Goal: Information Seeking & Learning: Learn about a topic

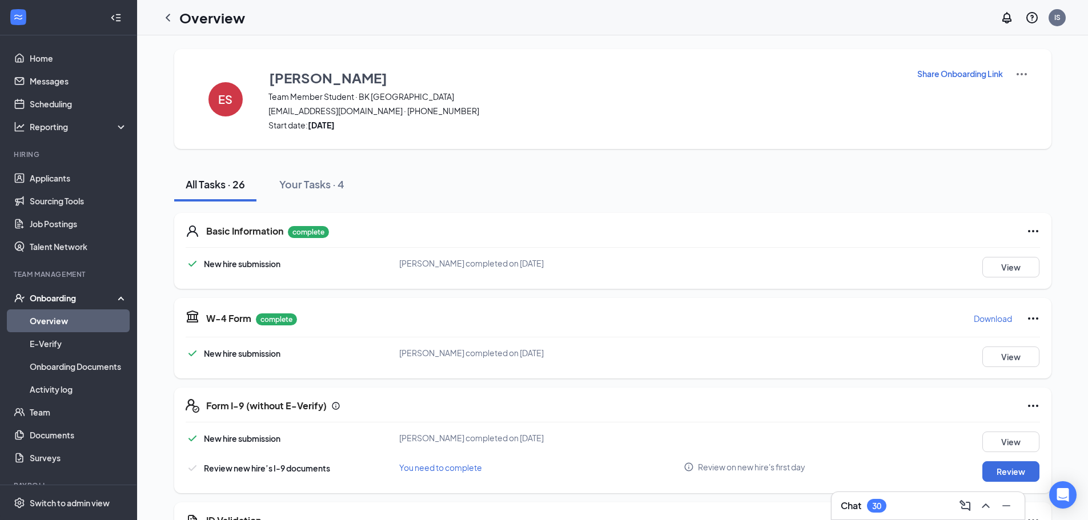
click at [66, 318] on link "Overview" at bounding box center [79, 321] width 98 height 23
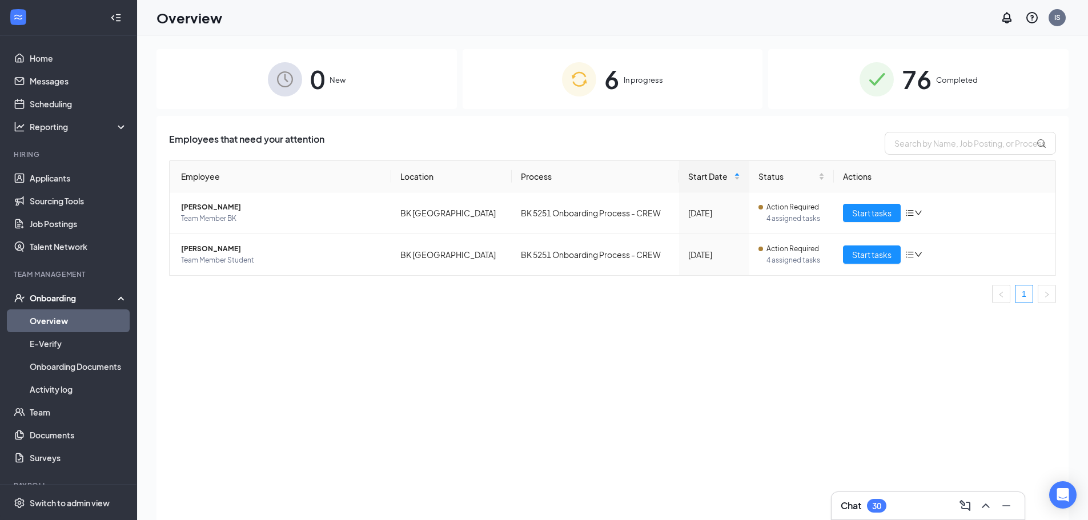
click at [639, 93] on div "6 In progress" at bounding box center [613, 79] width 300 height 60
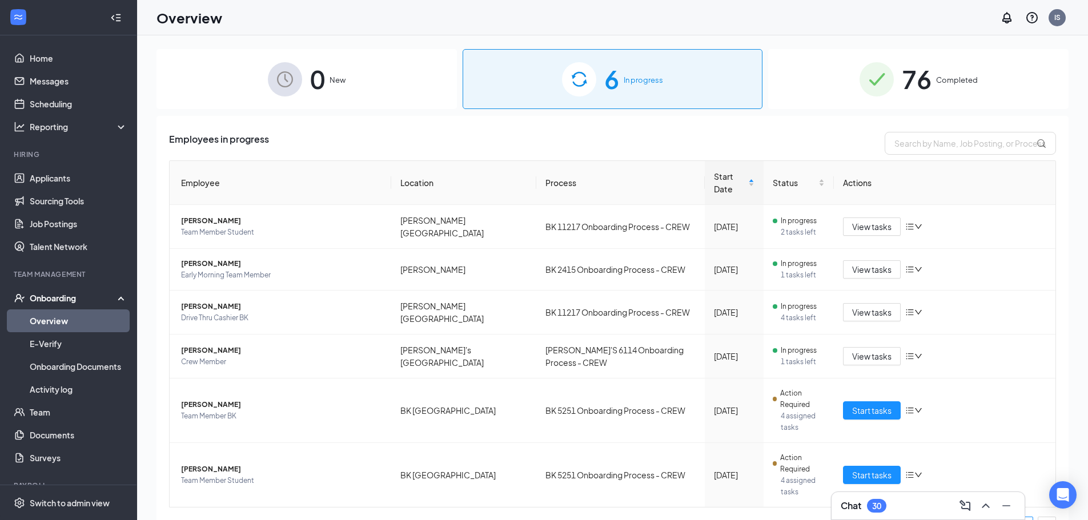
click at [899, 84] on div "76 Completed" at bounding box center [918, 79] width 300 height 60
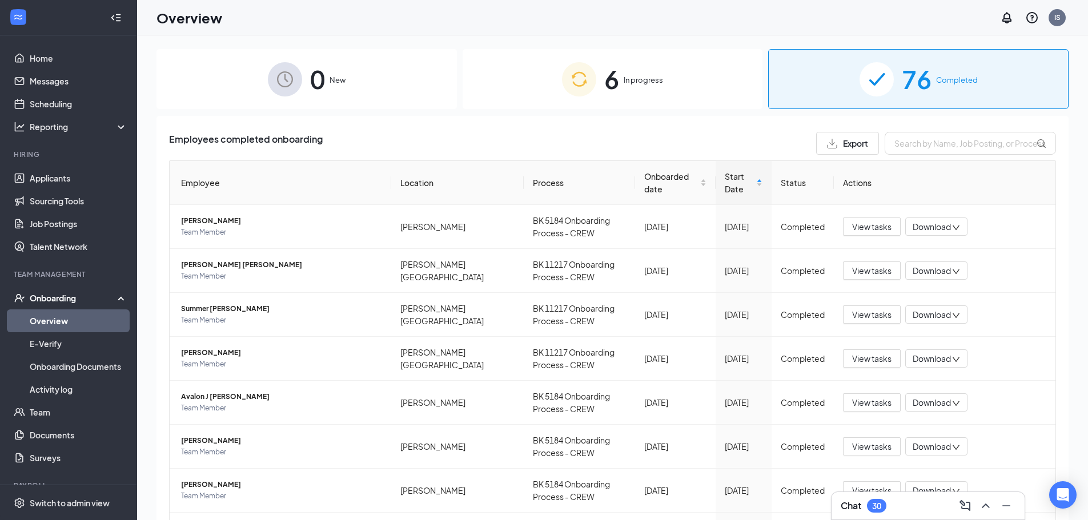
click at [608, 70] on span "6" at bounding box center [611, 78] width 15 height 39
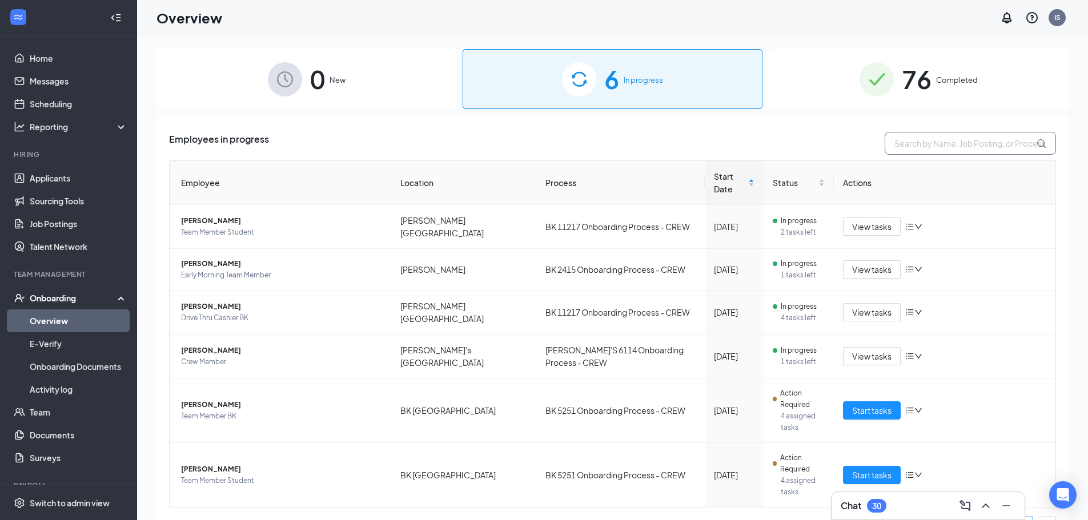
click at [924, 143] on input "text" at bounding box center [970, 143] width 171 height 23
type input "megan"
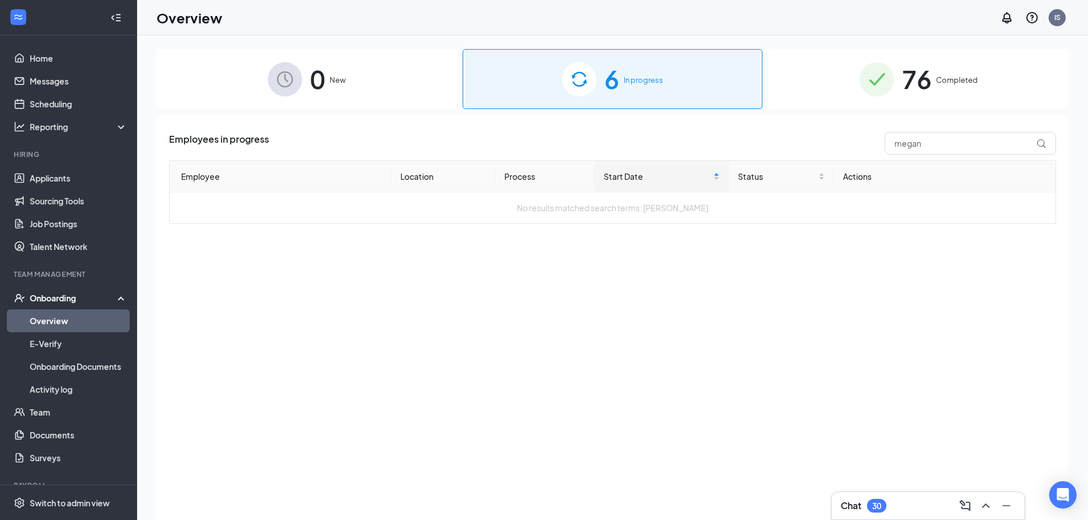
click at [921, 68] on span "76" at bounding box center [917, 78] width 30 height 39
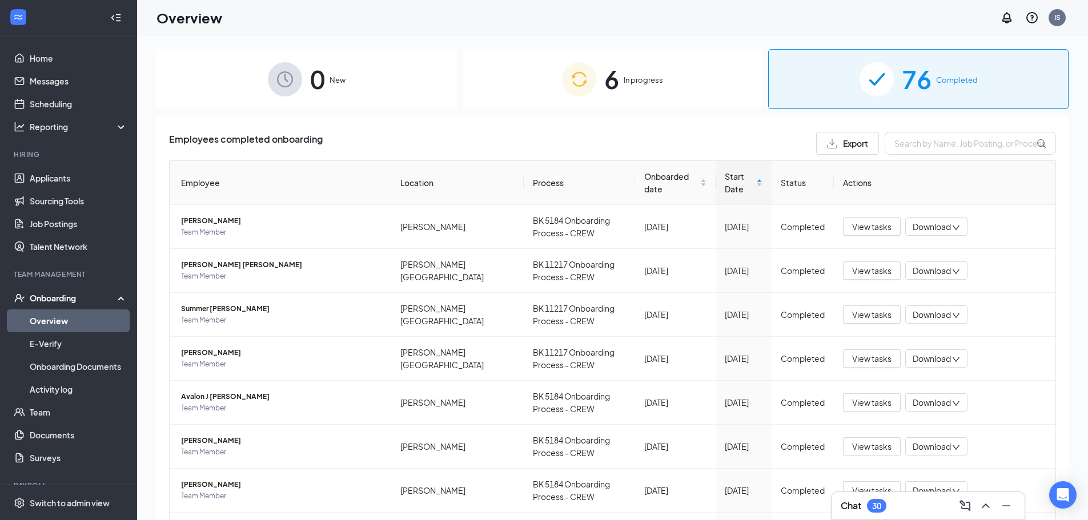
click at [923, 158] on div "Employees completed onboarding Export Employee Location Process Onboarded date …" at bounding box center [612, 407] width 887 height 550
click at [921, 149] on input "text" at bounding box center [970, 143] width 171 height 23
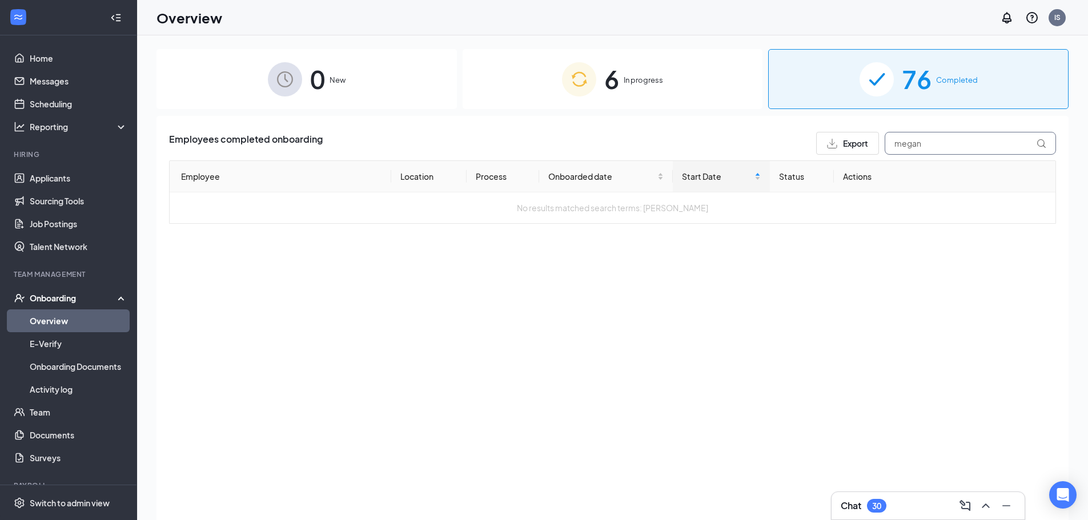
type input "megan"
click at [322, 82] on span "0" at bounding box center [317, 78] width 15 height 39
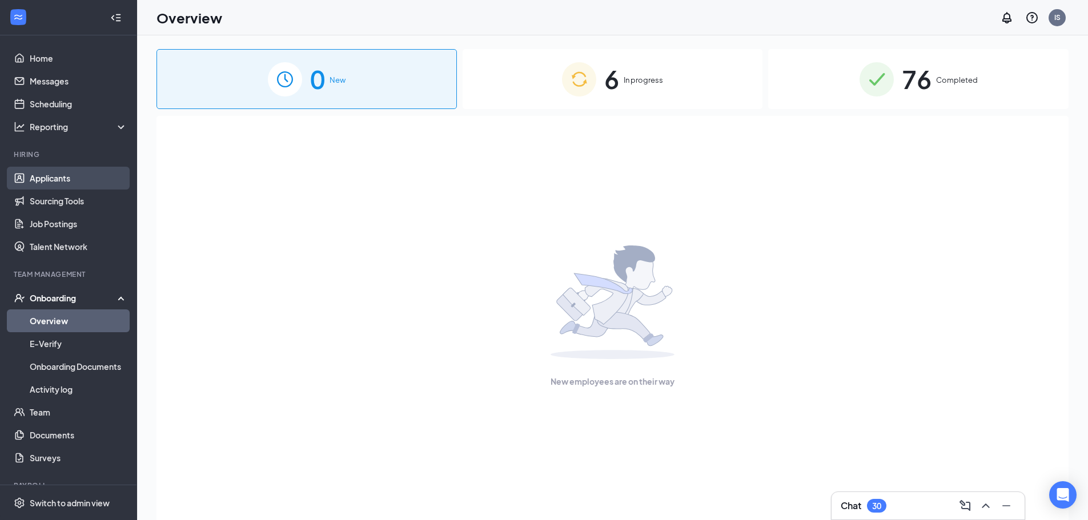
click at [41, 180] on link "Applicants" at bounding box center [79, 178] width 98 height 23
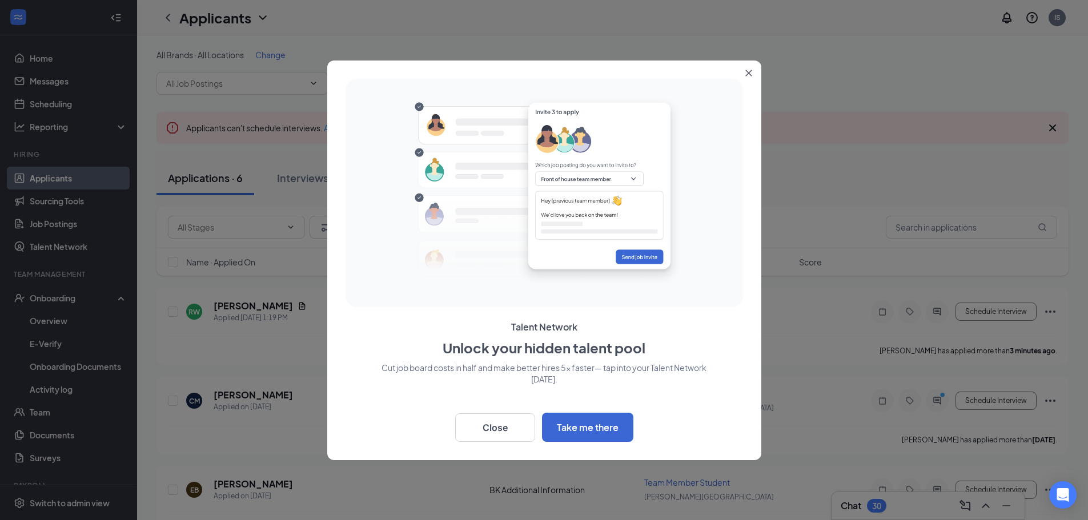
click at [751, 78] on button "Close" at bounding box center [751, 71] width 21 height 21
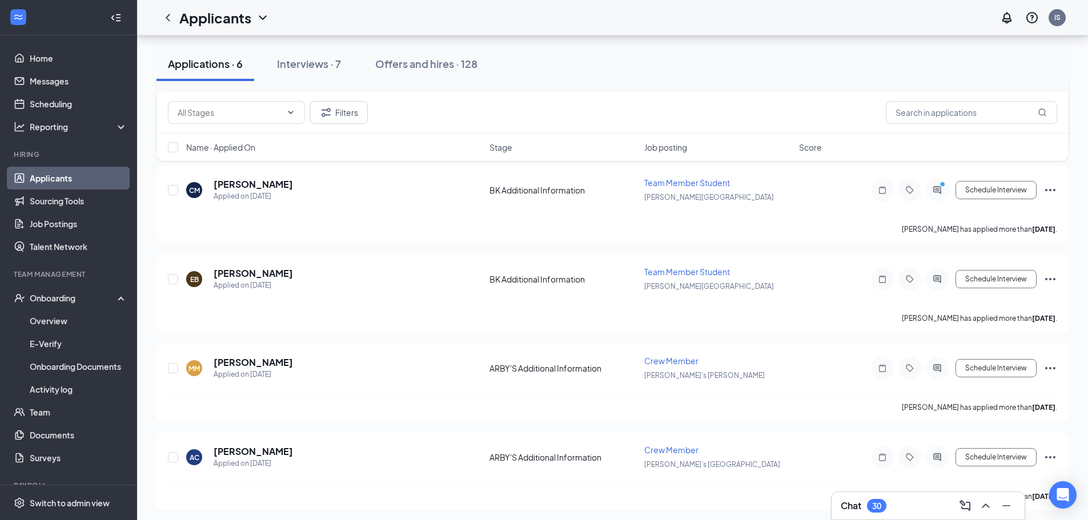
scroll to position [18, 0]
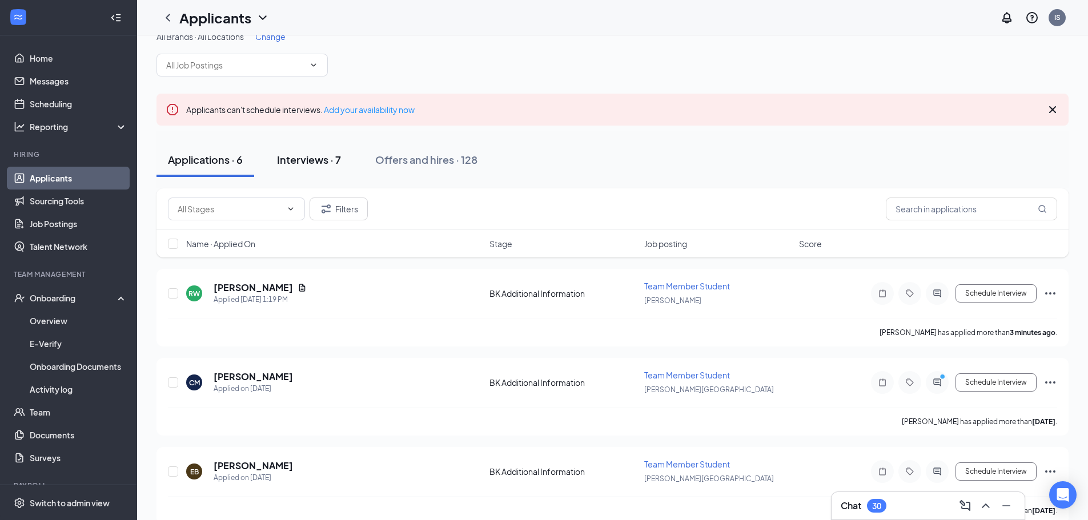
click at [309, 155] on div "Interviews · 7" at bounding box center [309, 160] width 64 height 14
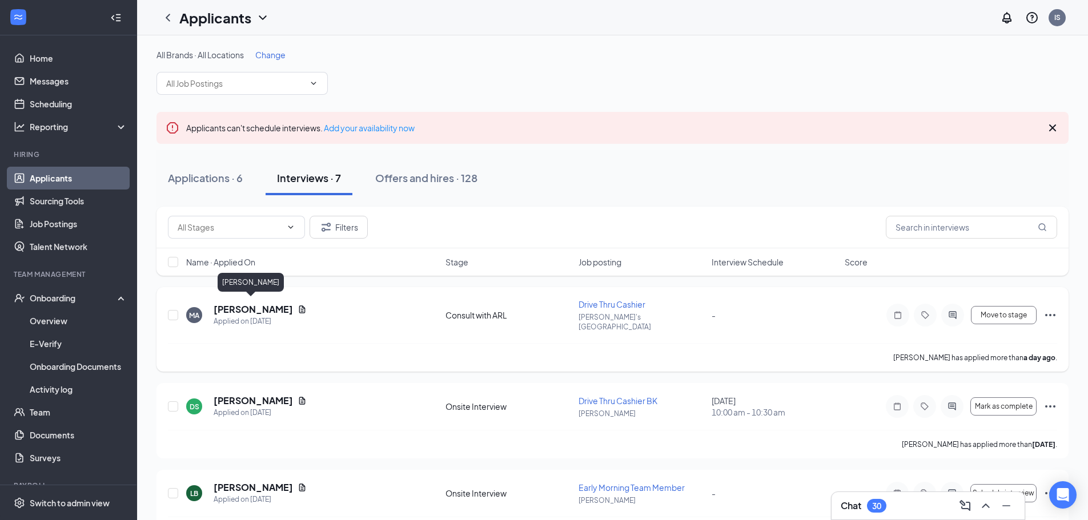
click at [250, 303] on h5 "[PERSON_NAME]" at bounding box center [253, 309] width 79 height 13
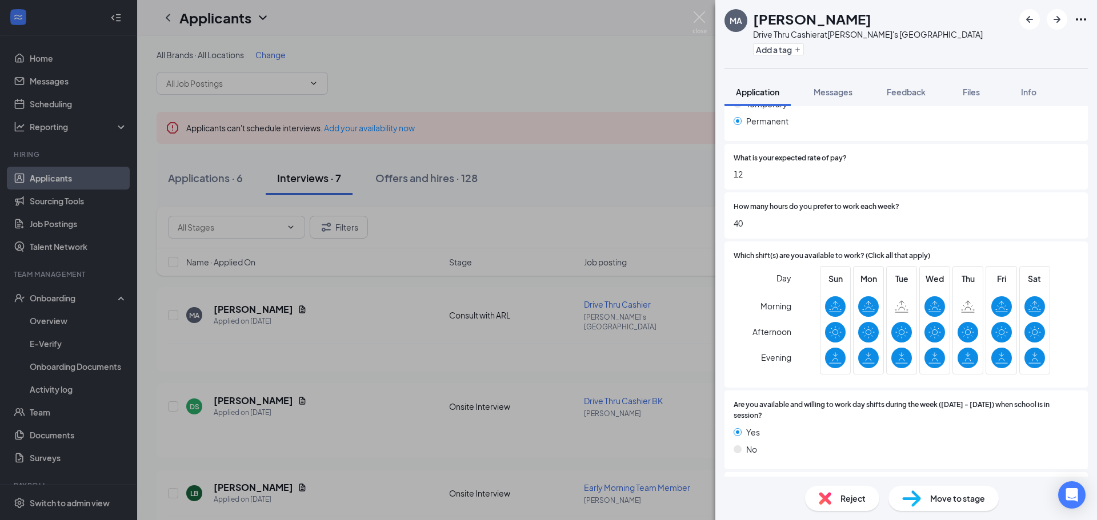
scroll to position [457, 0]
